Goal: Task Accomplishment & Management: Manage account settings

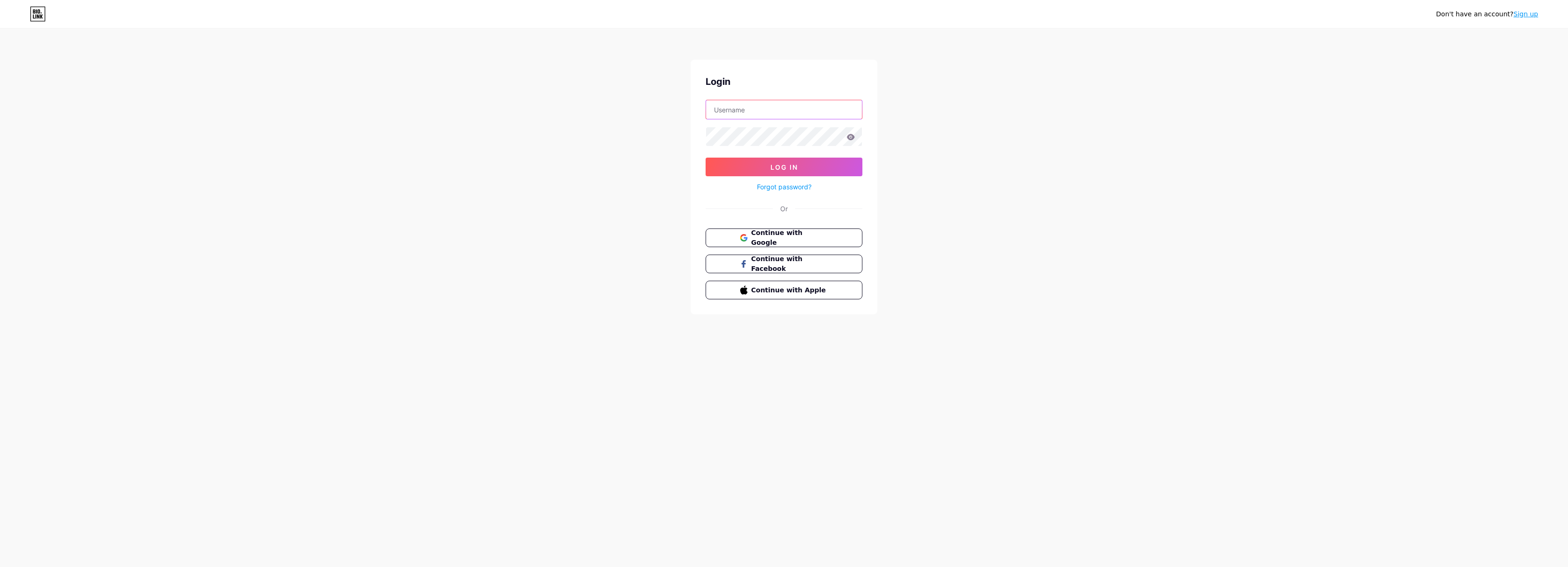
type input "[EMAIL_ADDRESS][DOMAIN_NAME]"
click at [784, 167] on button "Log In" at bounding box center [784, 167] width 157 height 19
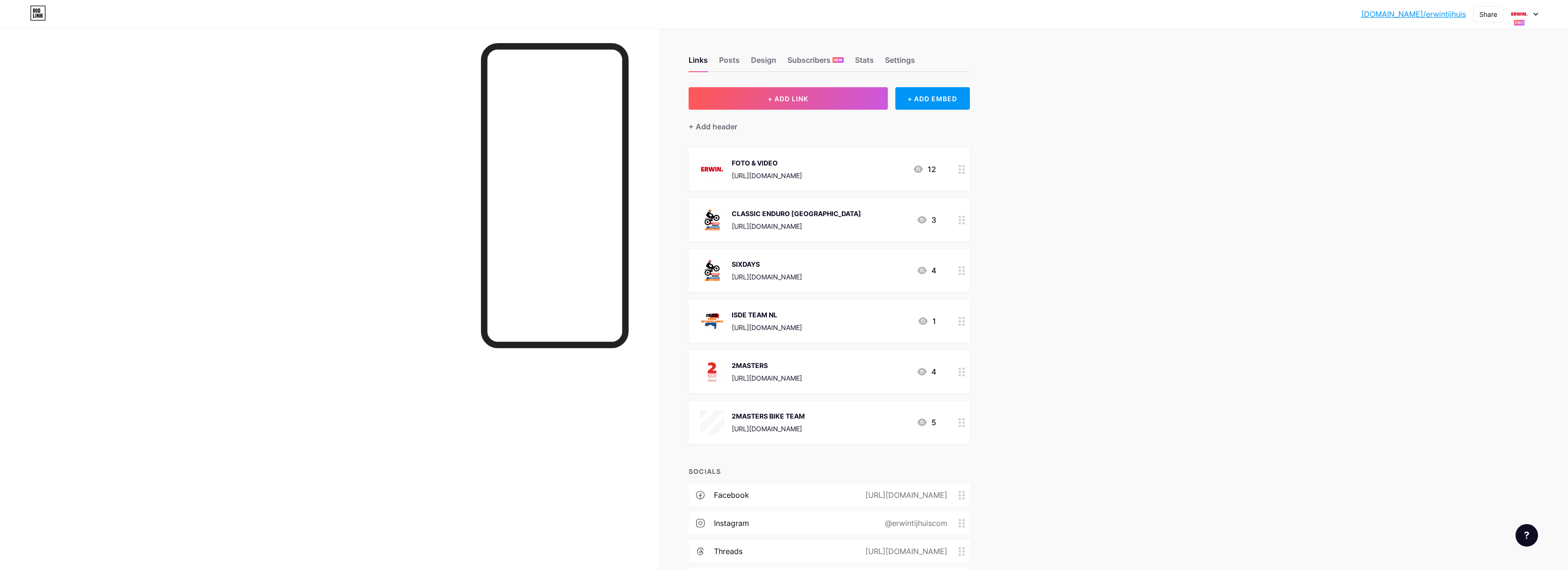
click at [1537, 15] on icon at bounding box center [1536, 14] width 4 height 2
click at [1467, 137] on div "SIXDAYS" at bounding box center [1485, 135] width 74 height 7
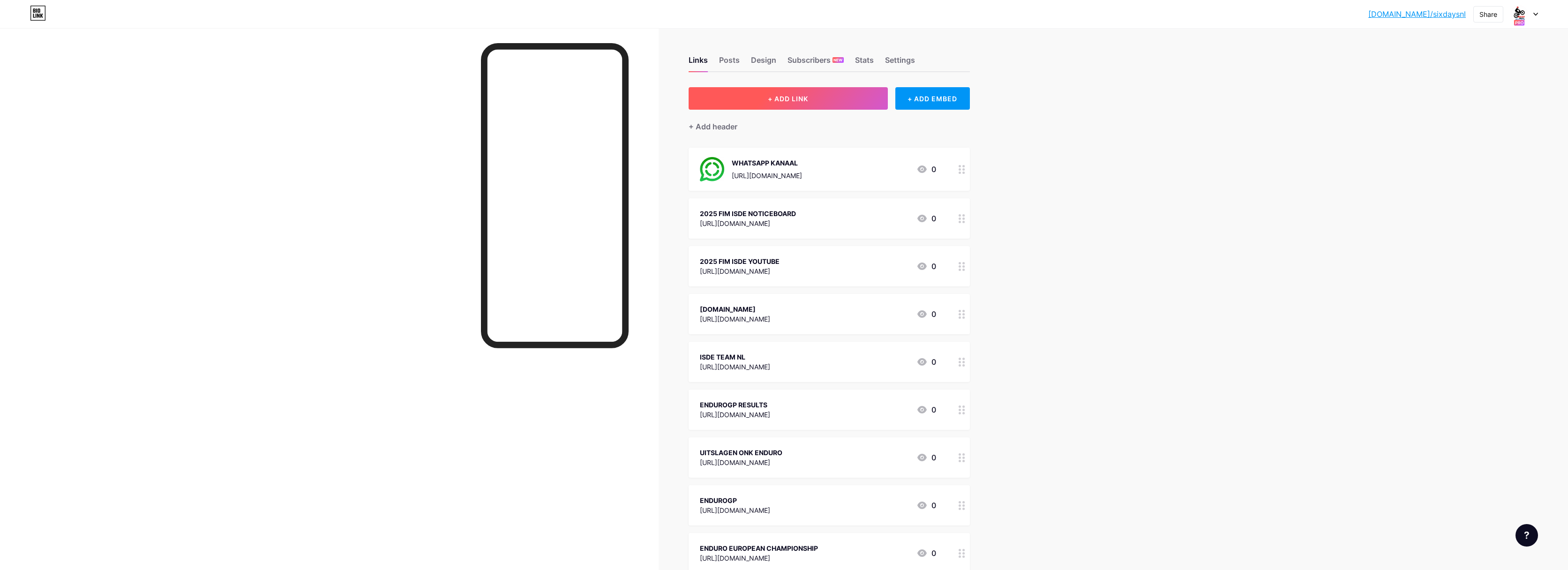
click at [783, 100] on span "+ ADD LINK" at bounding box center [788, 98] width 40 height 8
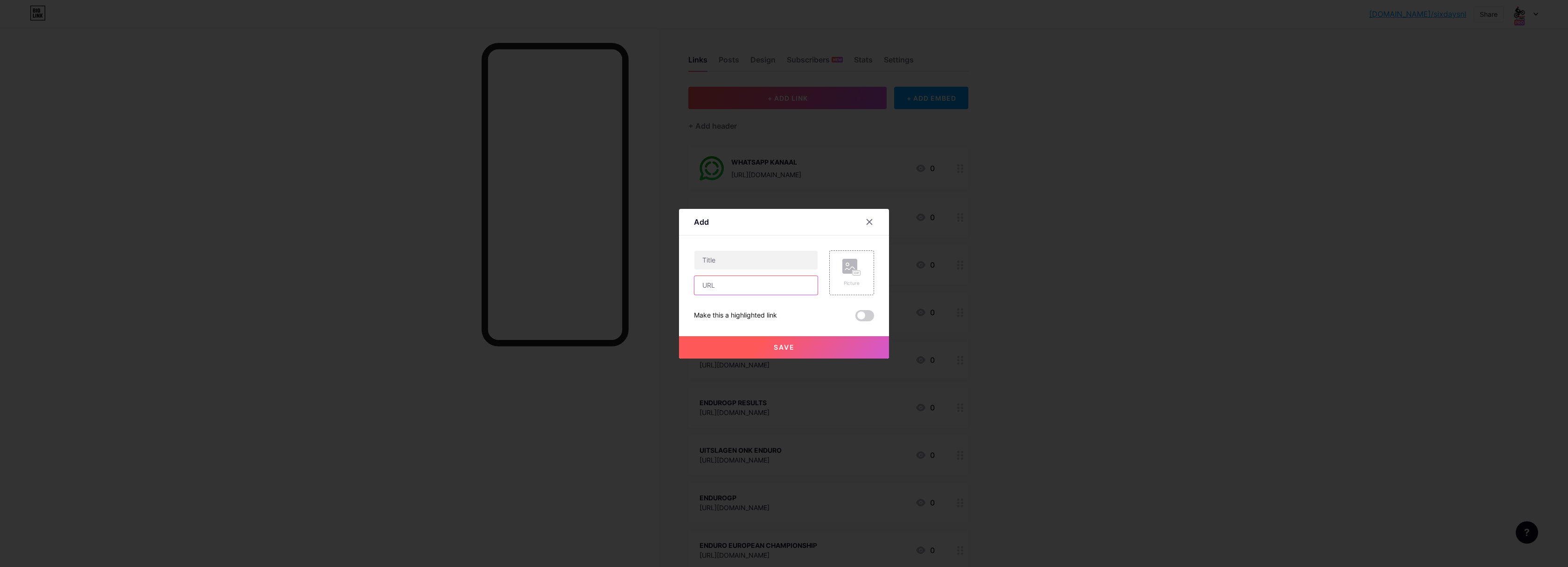
click at [730, 281] on input "text" at bounding box center [756, 285] width 123 height 19
paste input "[URL][DOMAIN_NAME]"
type input "[URL][DOMAIN_NAME]"
click at [739, 260] on input "text" at bounding box center [756, 260] width 123 height 19
type input "2025 FIM ISDE RESULTS"
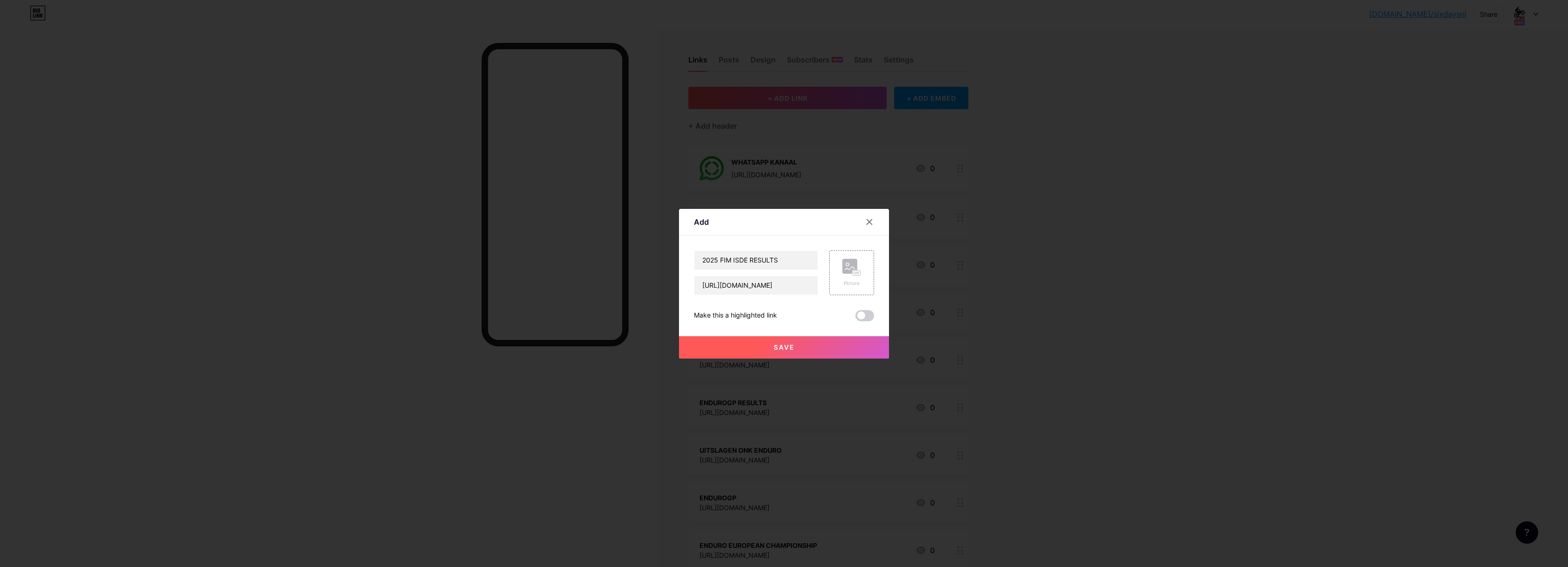
click at [783, 348] on span "Save" at bounding box center [784, 347] width 21 height 8
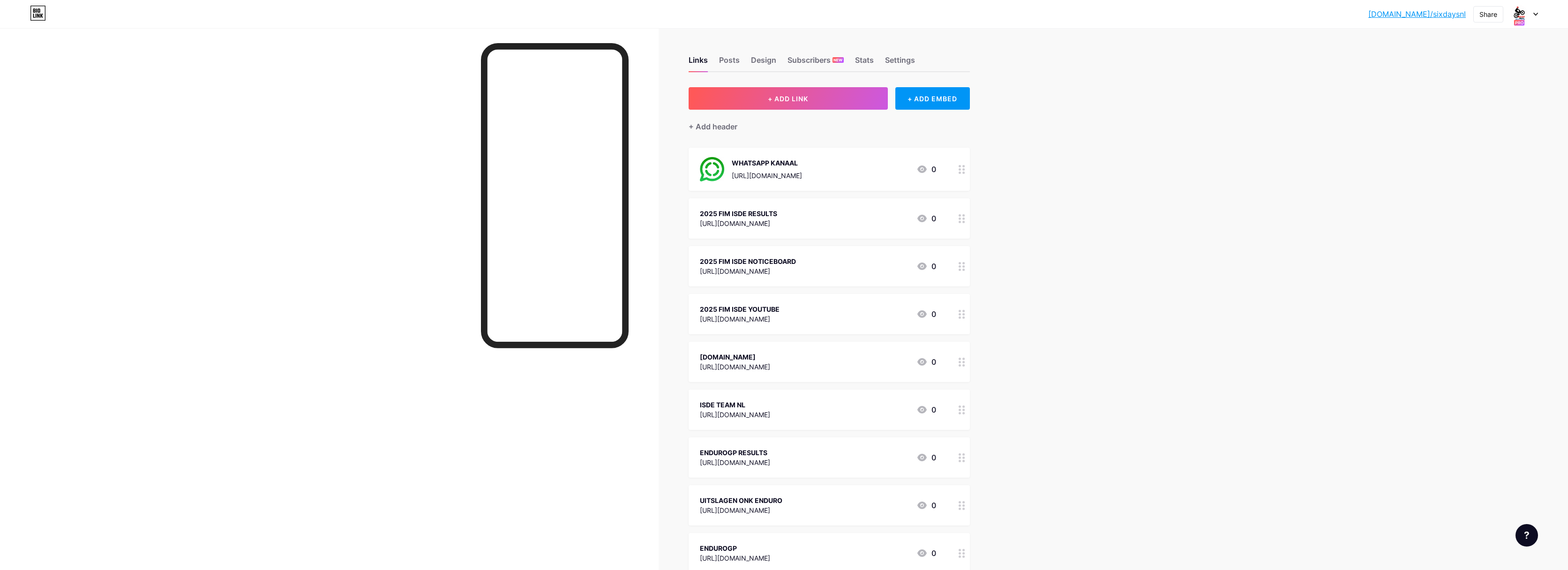
drag, startPoint x: 962, startPoint y: 169, endPoint x: 966, endPoint y: 150, distance: 19.4
click at [966, 150] on div at bounding box center [962, 169] width 16 height 43
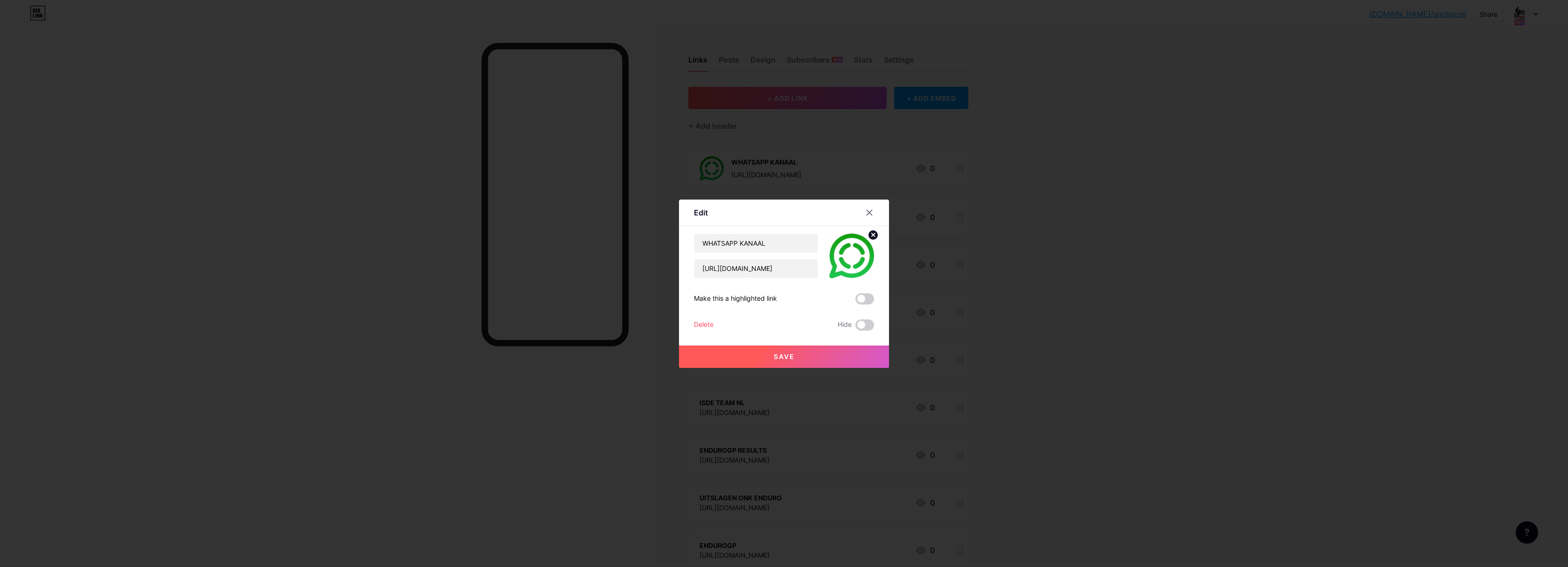
drag, startPoint x: 867, startPoint y: 211, endPoint x: 875, endPoint y: 209, distance: 8.2
click at [867, 211] on icon at bounding box center [869, 212] width 5 height 5
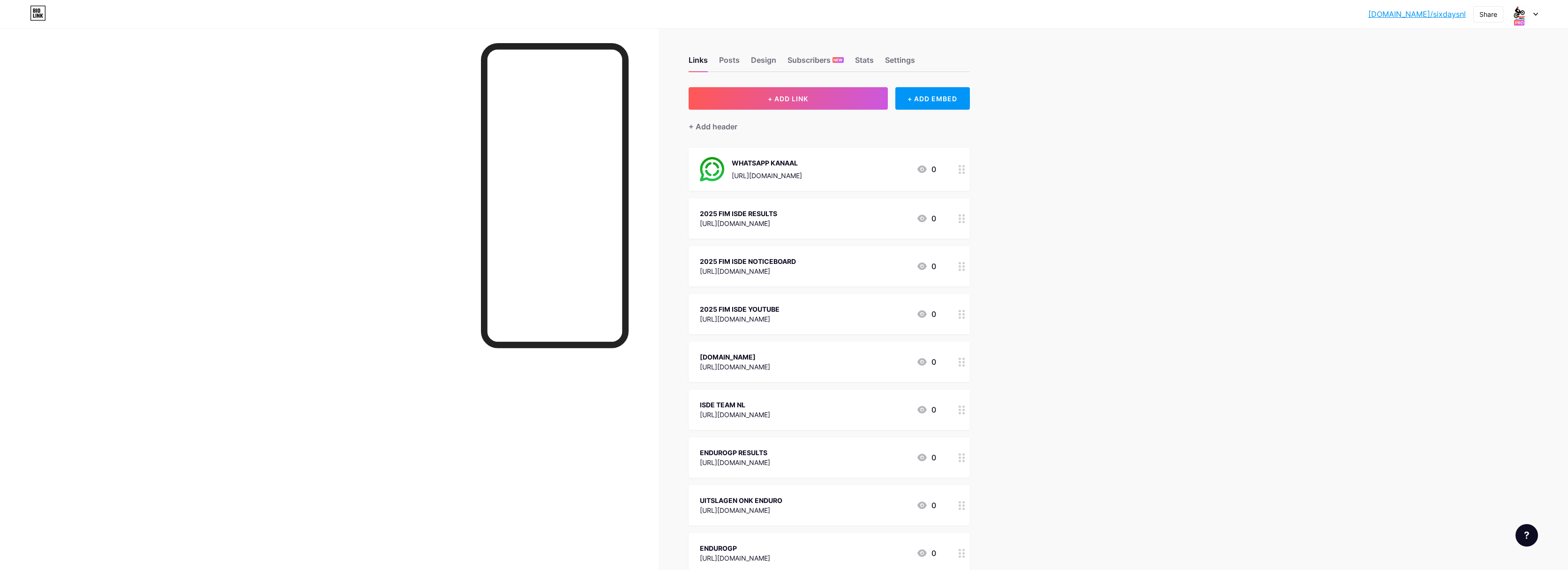
click at [963, 168] on icon at bounding box center [962, 169] width 7 height 9
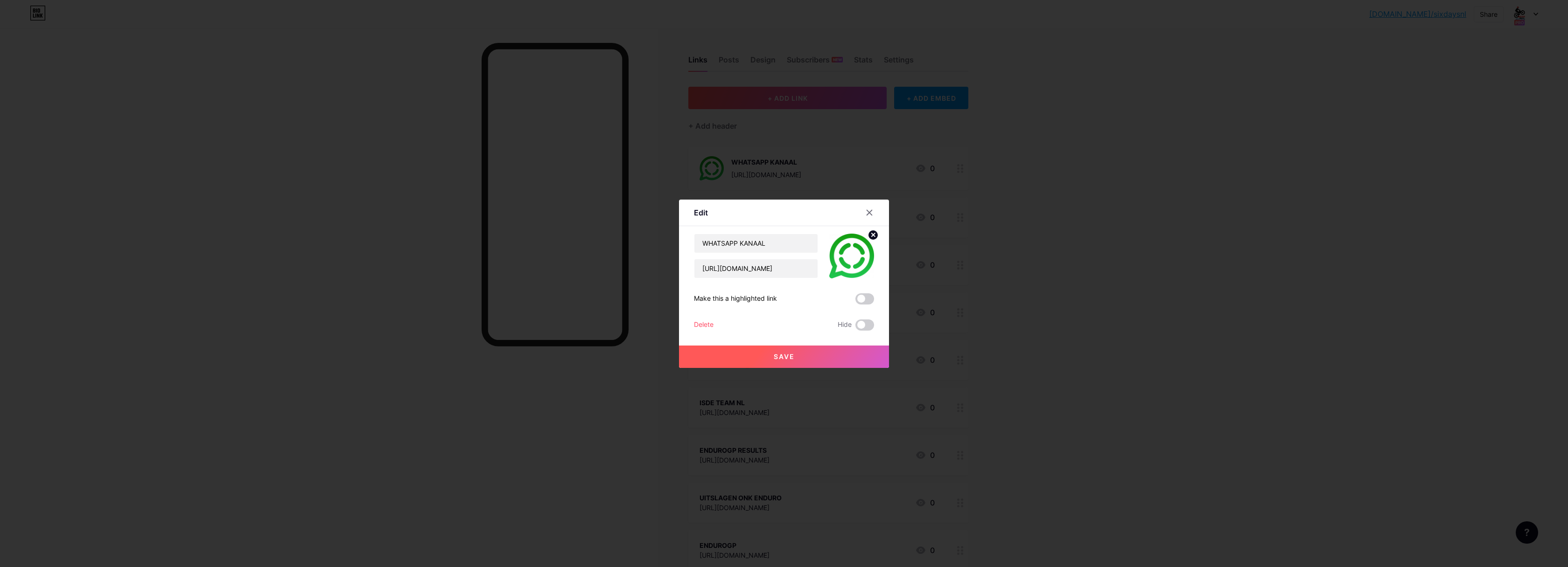
drag, startPoint x: 872, startPoint y: 235, endPoint x: 863, endPoint y: 250, distance: 17.5
click at [872, 235] on circle at bounding box center [873, 235] width 10 height 10
click at [781, 349] on button "Save" at bounding box center [784, 357] width 210 height 23
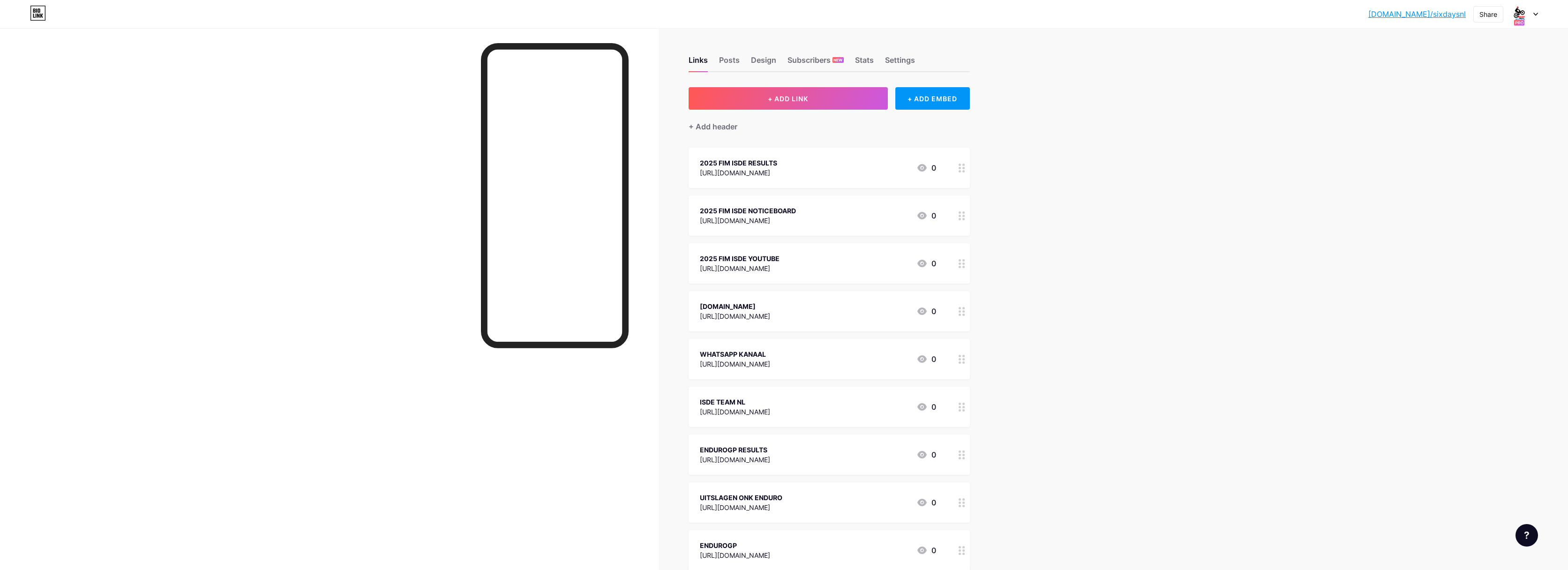
drag, startPoint x: 964, startPoint y: 359, endPoint x: 959, endPoint y: 360, distance: 5.1
click at [959, 360] on div at bounding box center [962, 359] width 16 height 40
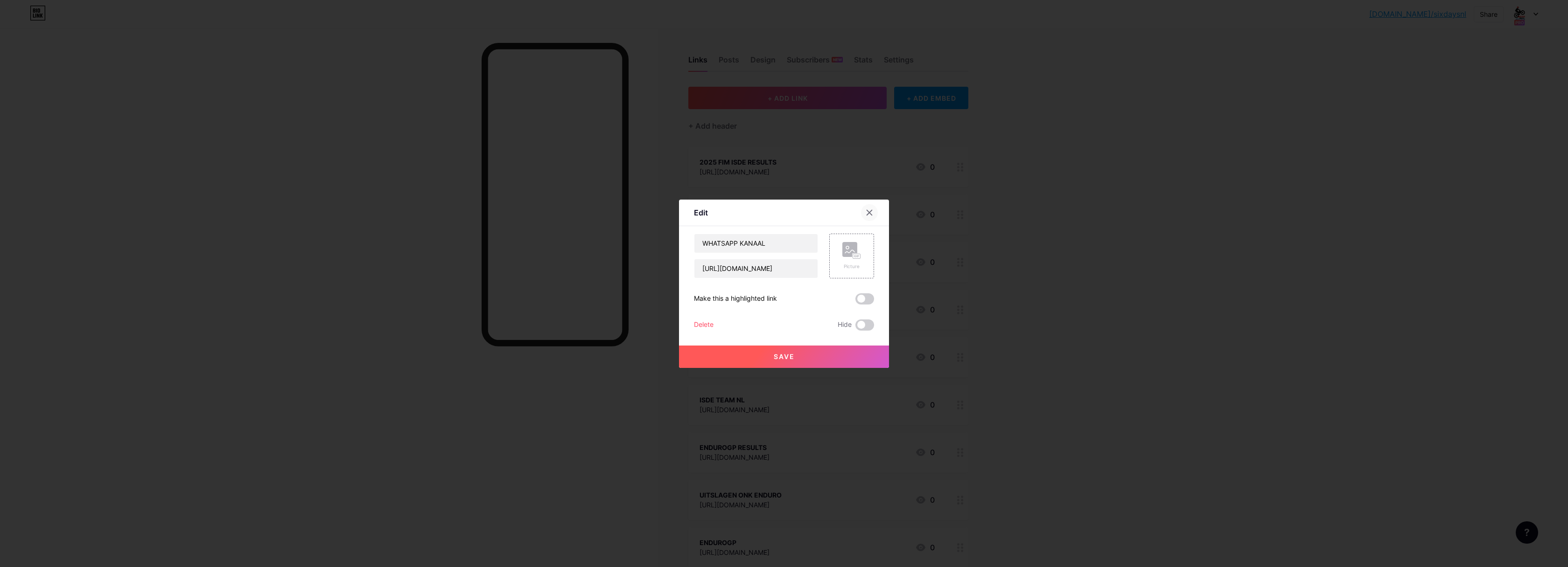
click at [869, 214] on icon at bounding box center [869, 212] width 7 height 7
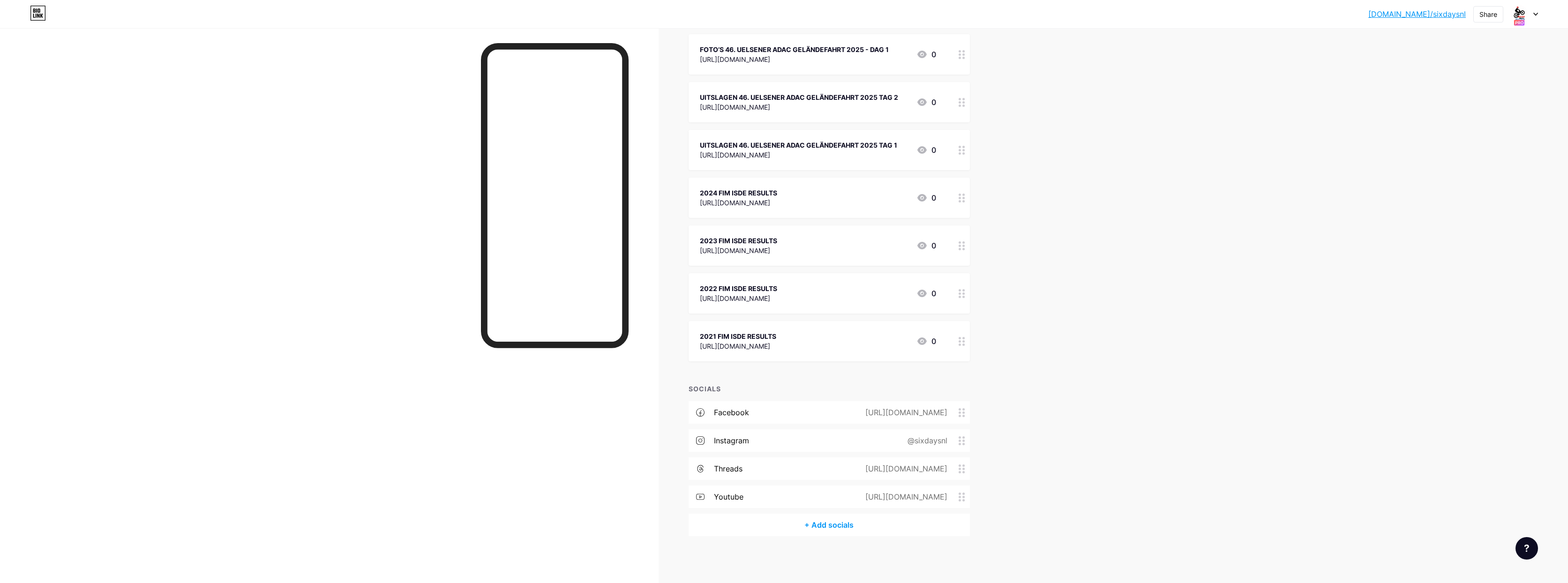
scroll to position [734, 0]
click at [966, 470] on icon at bounding box center [962, 469] width 7 height 9
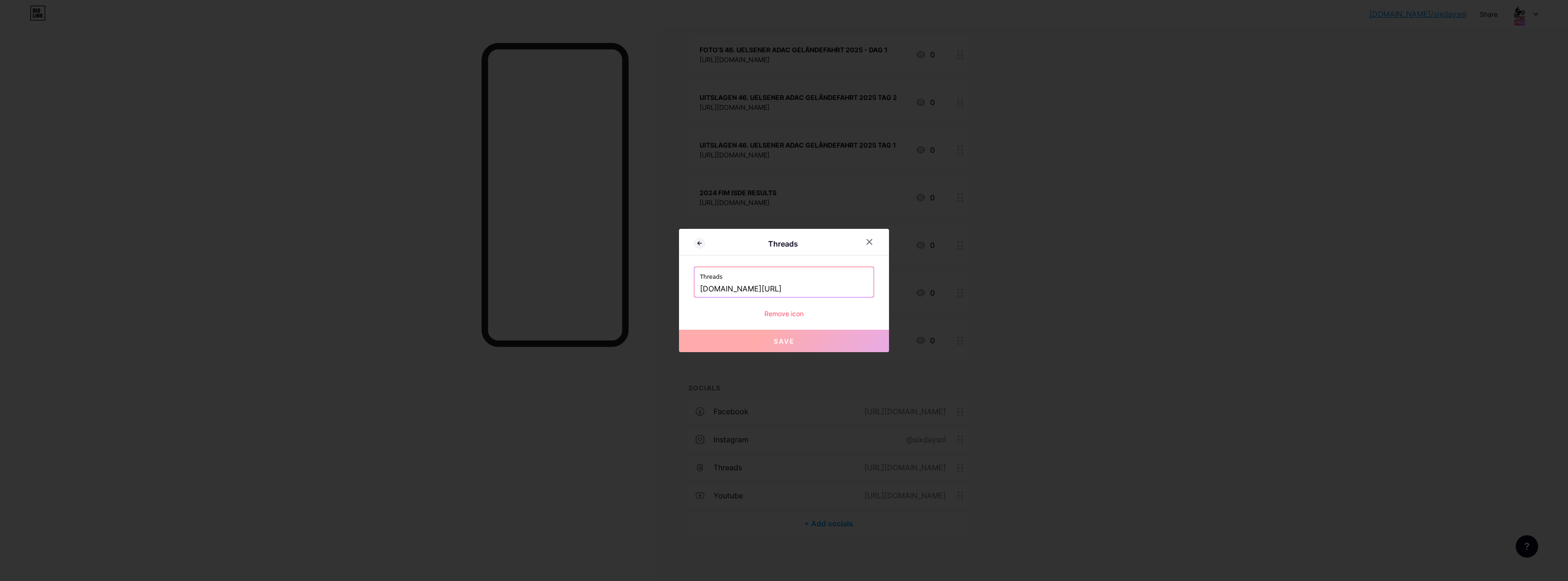
click at [786, 315] on div "Remove icon" at bounding box center [784, 314] width 180 height 10
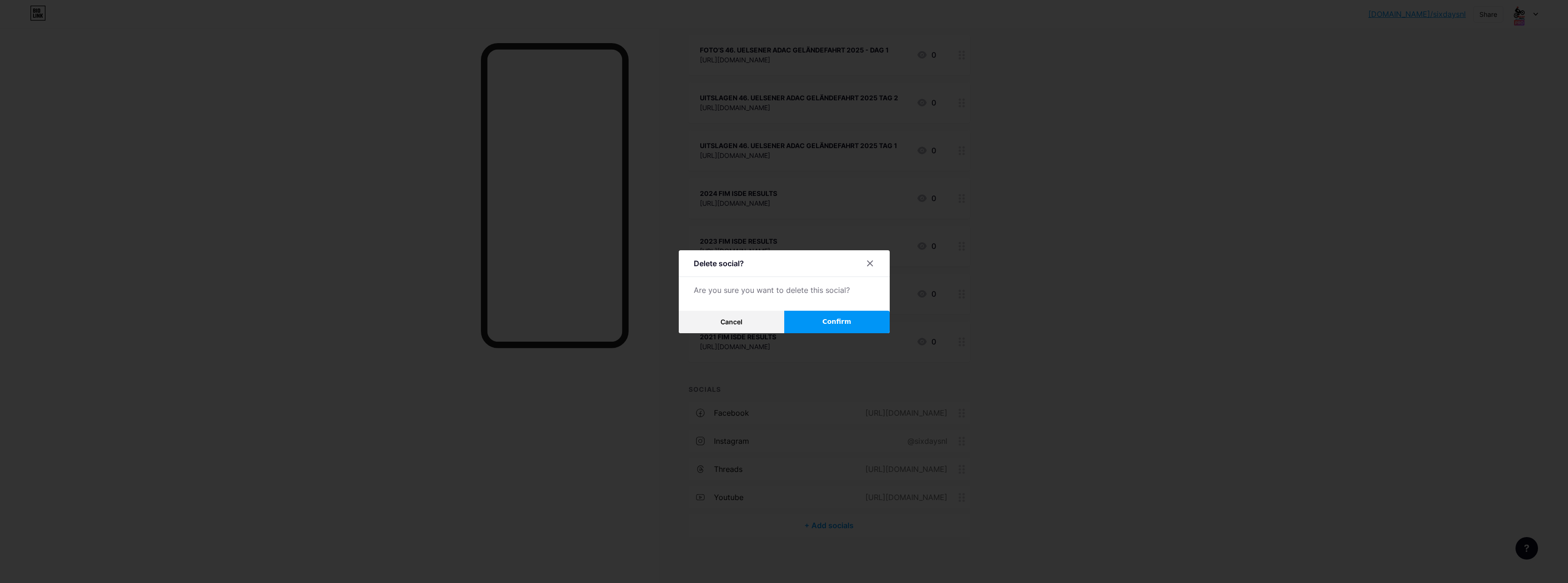
click at [837, 329] on button "Confirm" at bounding box center [837, 321] width 105 height 23
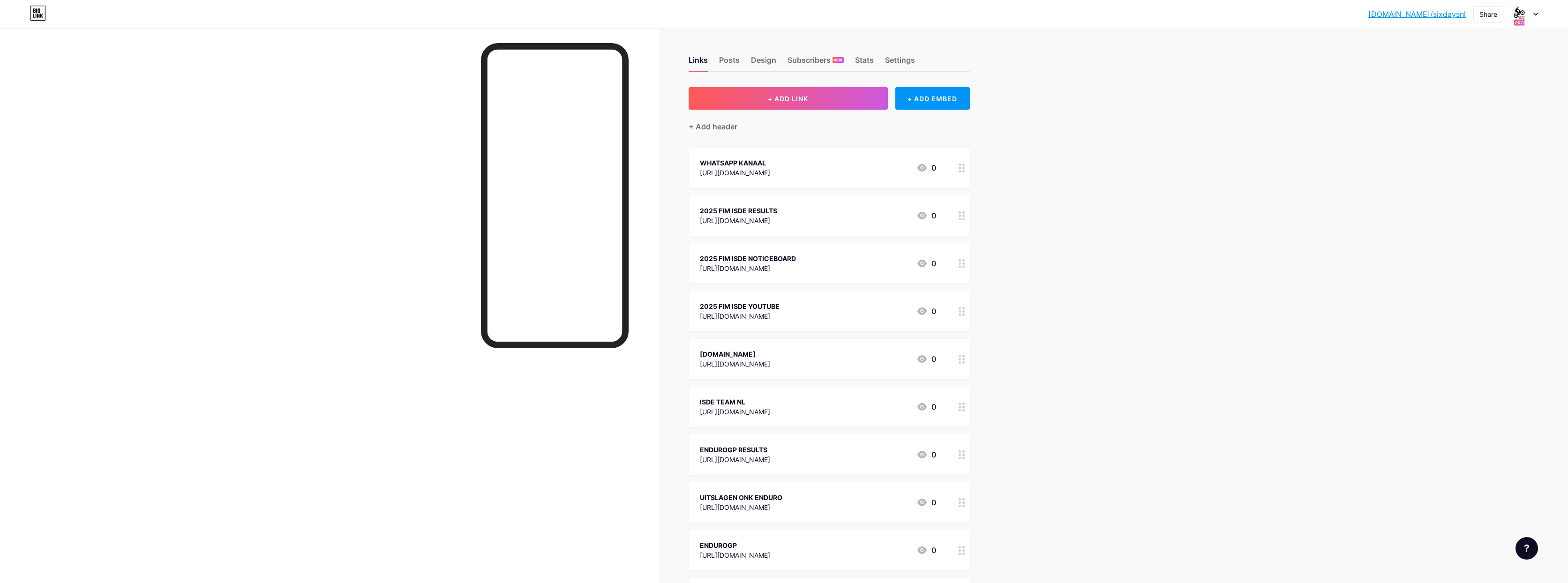
scroll to position [0, 0]
click at [966, 406] on icon at bounding box center [962, 407] width 7 height 9
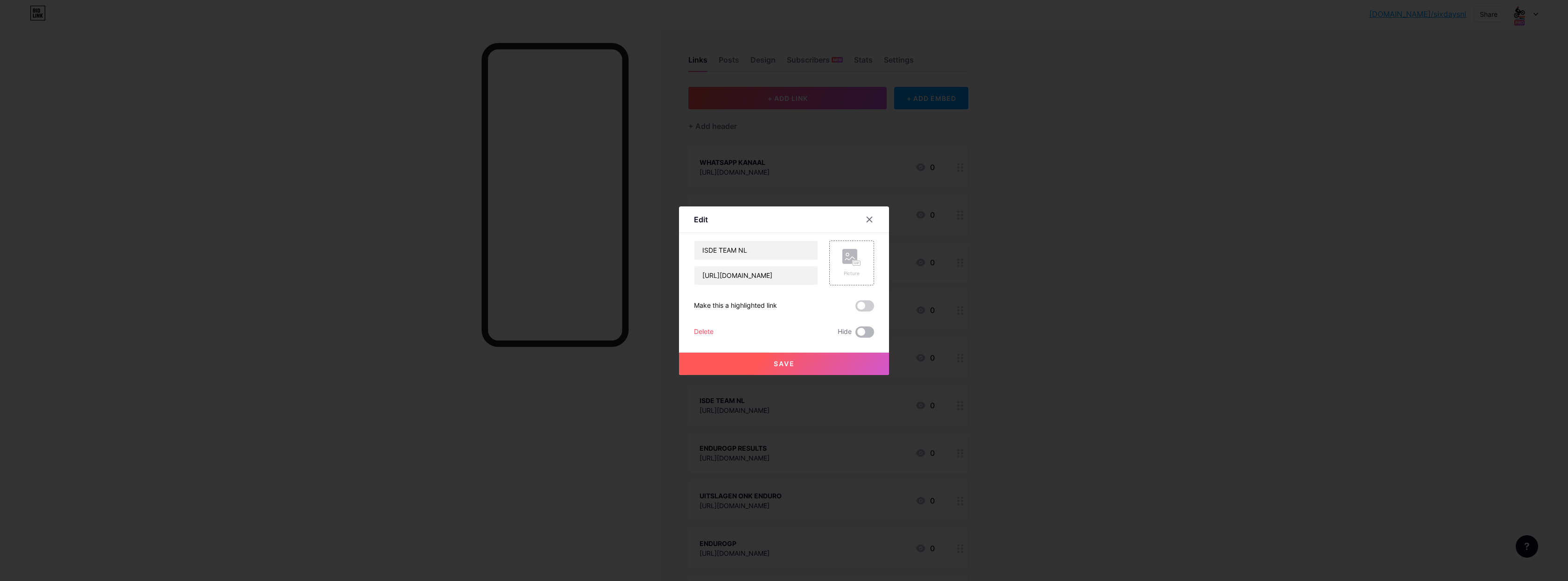
click at [861, 333] on span at bounding box center [864, 332] width 19 height 11
click at [855, 334] on input "checkbox" at bounding box center [855, 334] width 0 height 0
click at [789, 365] on span "Save" at bounding box center [784, 363] width 21 height 8
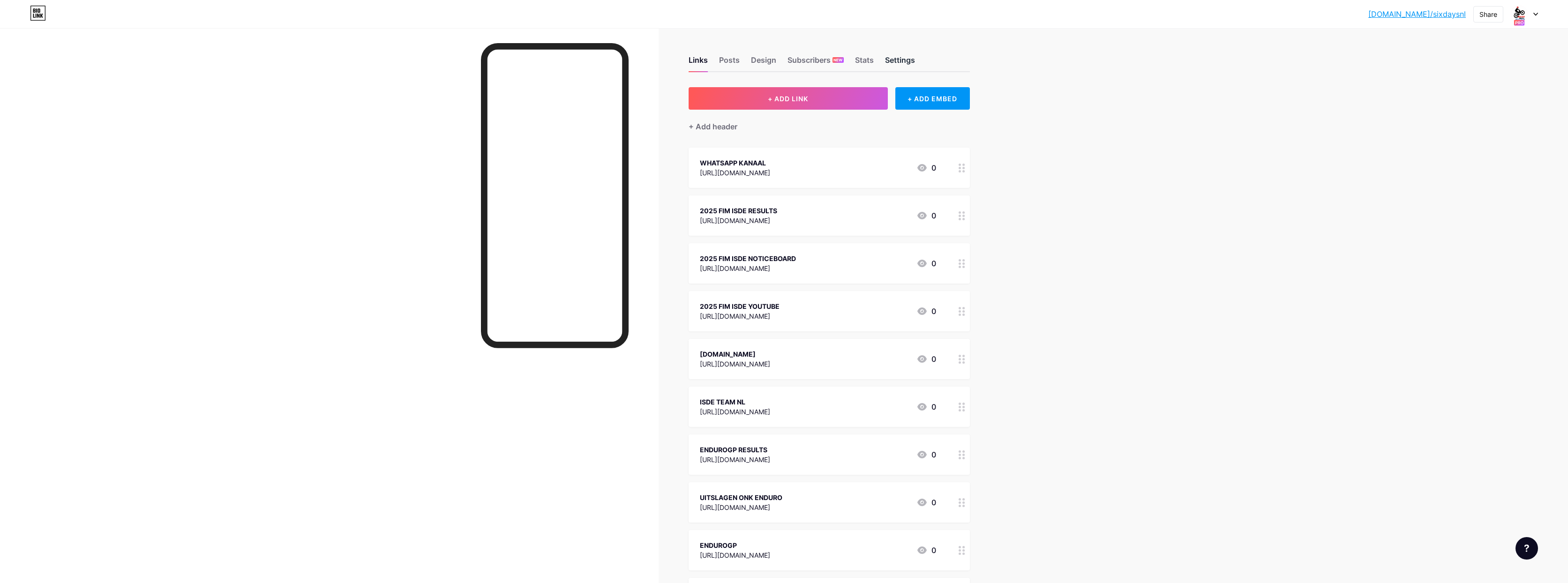
click at [900, 60] on div "Settings" at bounding box center [900, 63] width 30 height 17
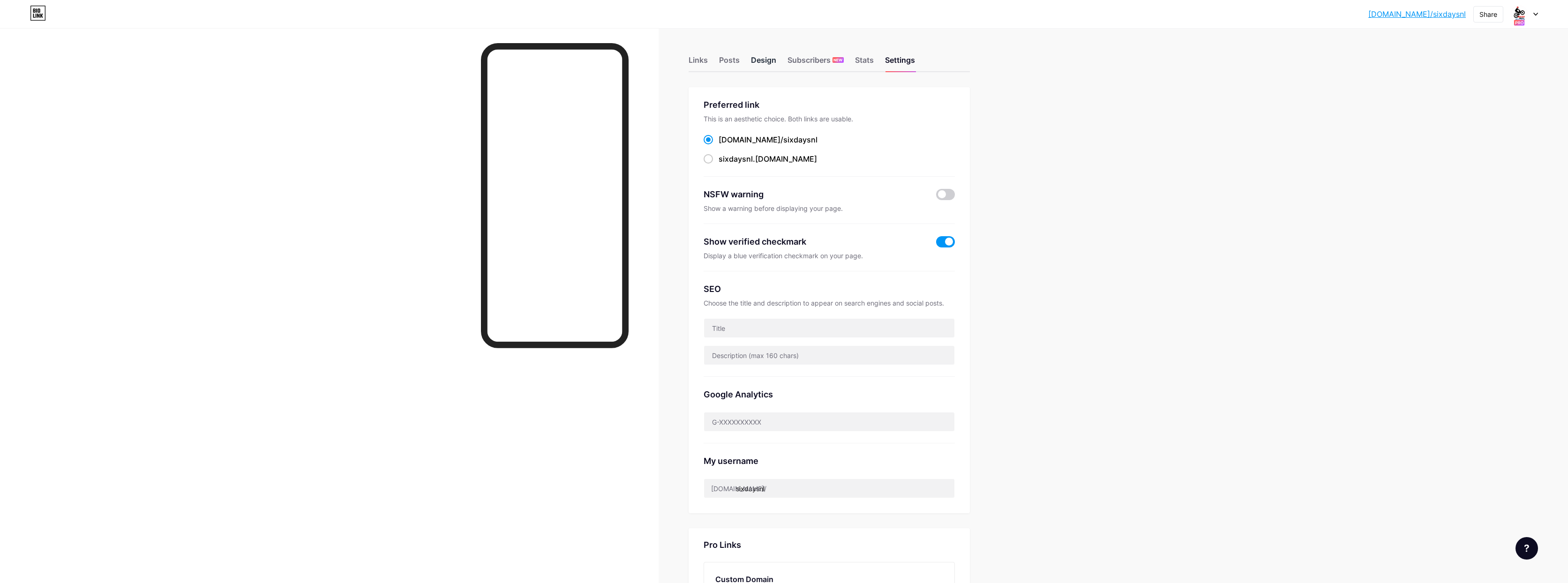
click at [772, 62] on div "Design" at bounding box center [763, 63] width 25 height 17
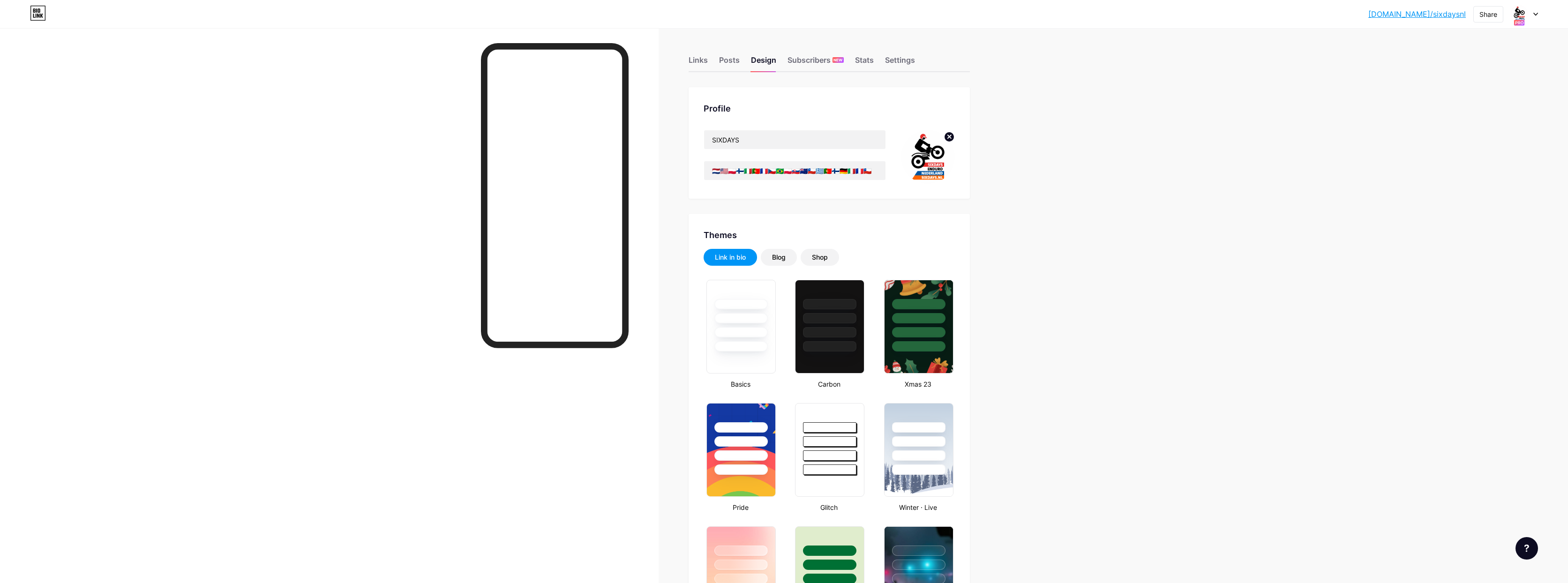
type input "#ffffff"
type input "#000000"
click at [704, 64] on div "Links" at bounding box center [698, 63] width 19 height 17
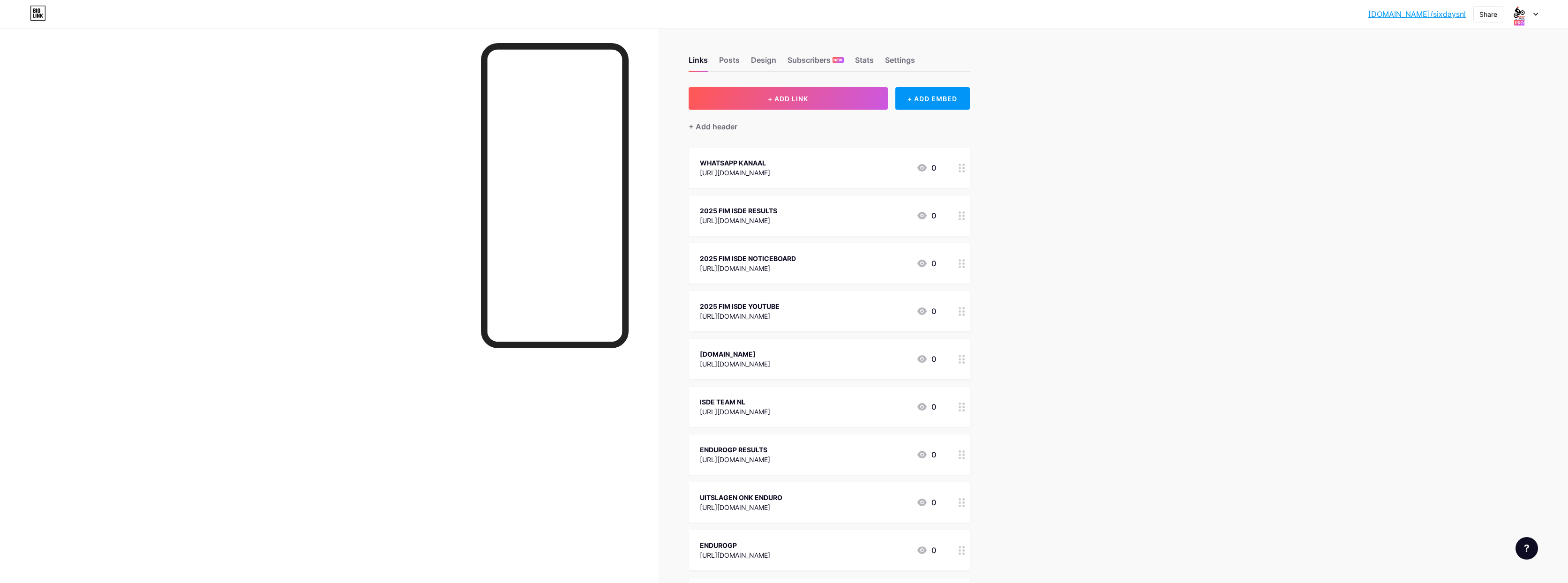
click at [1536, 14] on icon at bounding box center [1536, 14] width 5 height 3
click at [1478, 83] on div "[PERSON_NAME]." at bounding box center [1488, 82] width 80 height 7
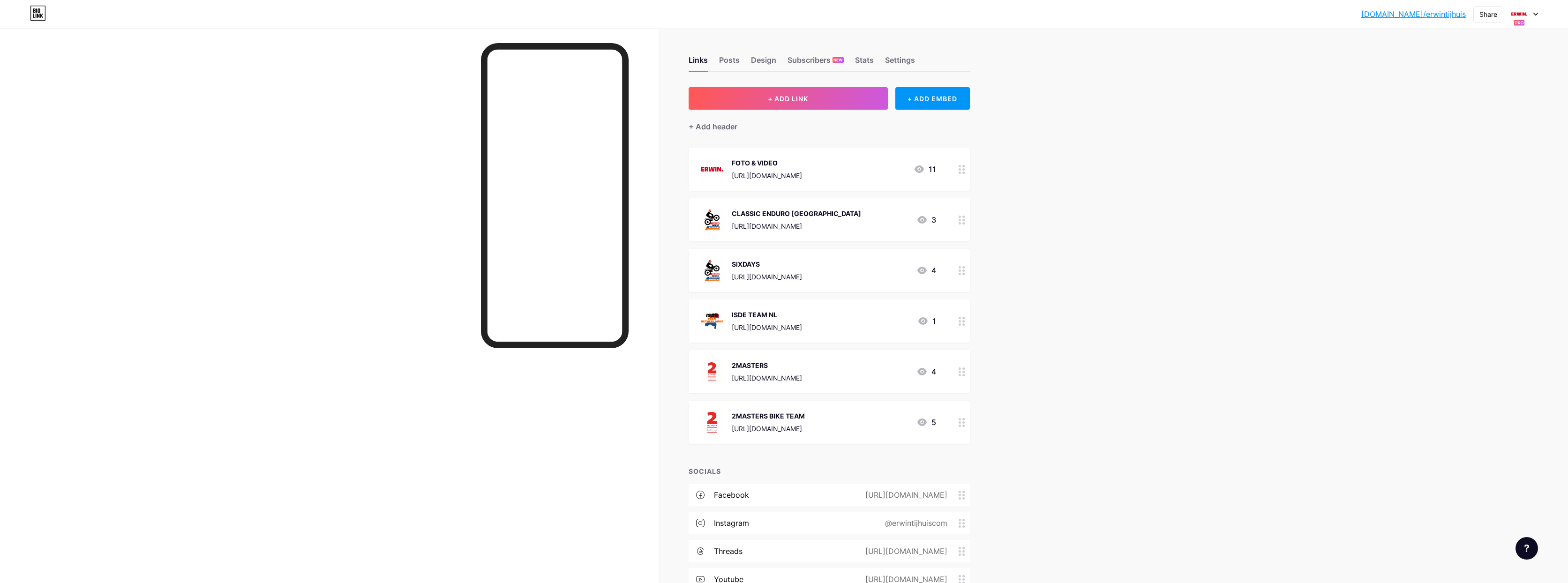
click at [1535, 15] on icon at bounding box center [1536, 14] width 5 height 3
click at [1444, 196] on li "Logout" at bounding box center [1480, 199] width 116 height 25
